Goal: Contribute content: Add original content to the website for others to see

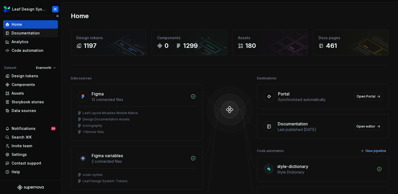
click at [43, 32] on div "Documentation" at bounding box center [30, 33] width 50 height 5
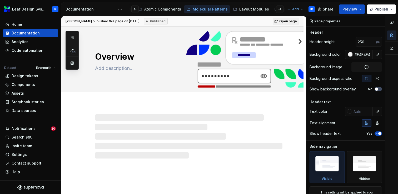
scroll to position [0, 173]
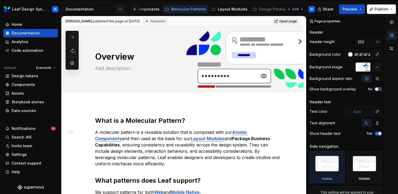
click at [118, 12] on html "Leaf Design System IR Home Documentation Analytics Code automation Dataset Ever…" at bounding box center [199, 97] width 398 height 194
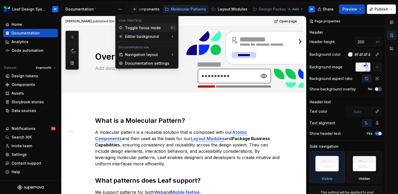
click at [121, 28] on icon at bounding box center [121, 28] width 4 height 4
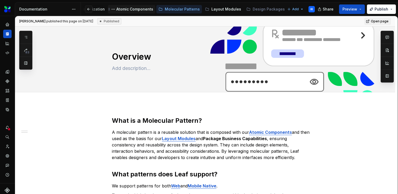
scroll to position [0, 127]
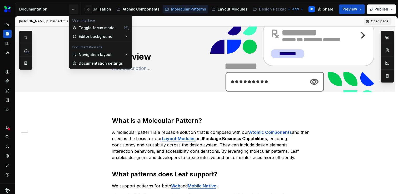
click at [75, 9] on html "Leaf Design System IR Dataset Evernorth Documentation Accessibility guide for t…" at bounding box center [199, 97] width 398 height 194
click at [85, 26] on div "Toggle focus mode" at bounding box center [100, 27] width 43 height 5
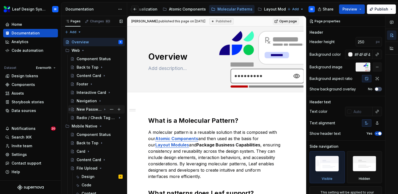
scroll to position [53, 0]
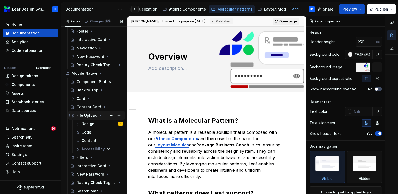
click at [98, 116] on icon "Page tree" at bounding box center [100, 115] width 4 height 4
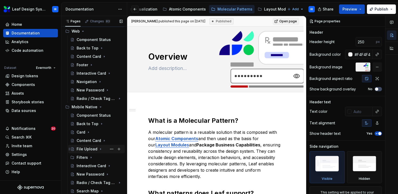
scroll to position [19, 0]
click at [81, 132] on div "Card" at bounding box center [81, 132] width 9 height 5
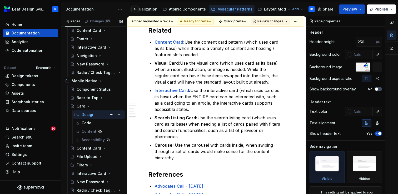
scroll to position [51, 0]
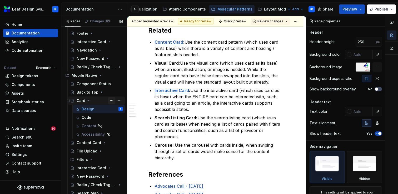
click at [112, 99] on button "Page tree" at bounding box center [111, 100] width 7 height 7
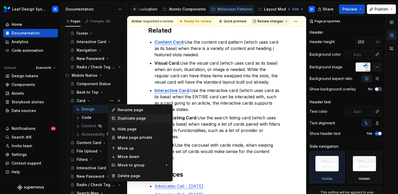
click at [129, 120] on div "Duplicate page" at bounding box center [144, 118] width 52 height 5
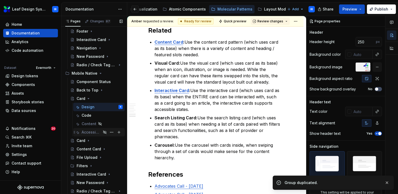
scroll to position [62, 0]
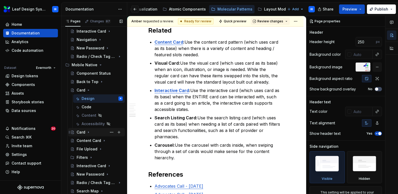
click at [98, 133] on div "Card" at bounding box center [100, 132] width 46 height 7
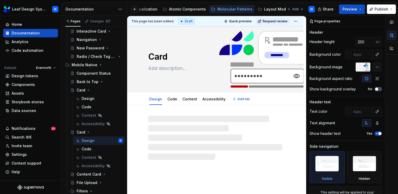
click at [156, 57] on textarea "Card" at bounding box center [214, 56] width 134 height 13
click at [171, 58] on textarea "Card" at bounding box center [214, 56] width 134 height 13
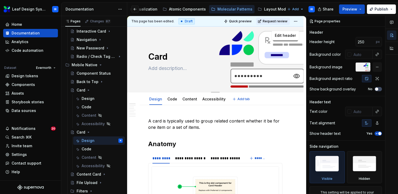
type textarea "*"
type textarea "Car"
type textarea "*"
type textarea "Carou"
type textarea "*"
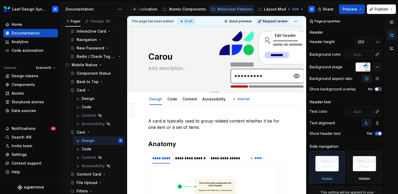
type textarea "Carous"
type textarea "*"
type textarea "Carouse"
type textarea "*"
type textarea "Carousel"
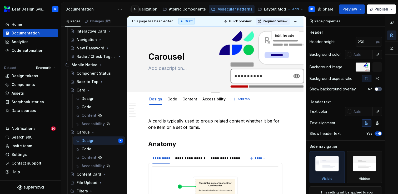
type textarea "*"
type textarea "Carousel"
type textarea "*"
type textarea "Carousel"
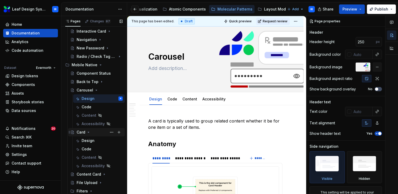
click at [88, 132] on icon "Page tree" at bounding box center [88, 132] width 4 height 4
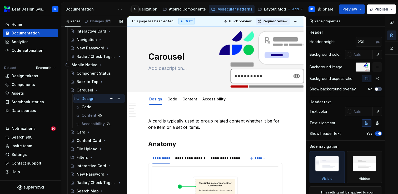
click at [88, 98] on div "Design" at bounding box center [88, 98] width 13 height 5
click at [121, 22] on button "button" at bounding box center [120, 21] width 7 height 7
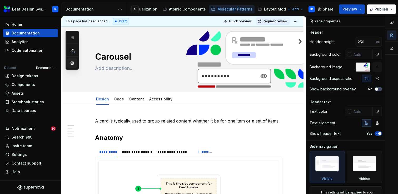
click at [70, 65] on button "button" at bounding box center [71, 62] width 9 height 9
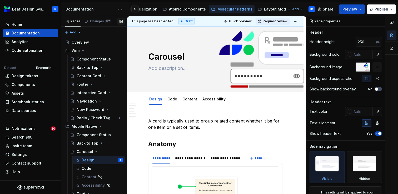
click at [123, 19] on button "button" at bounding box center [120, 21] width 7 height 7
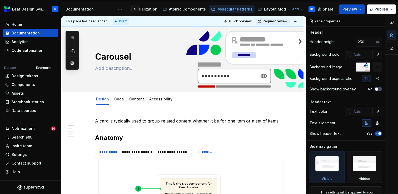
type textarea "*"
